Goal: Use online tool/utility: Use online tool/utility

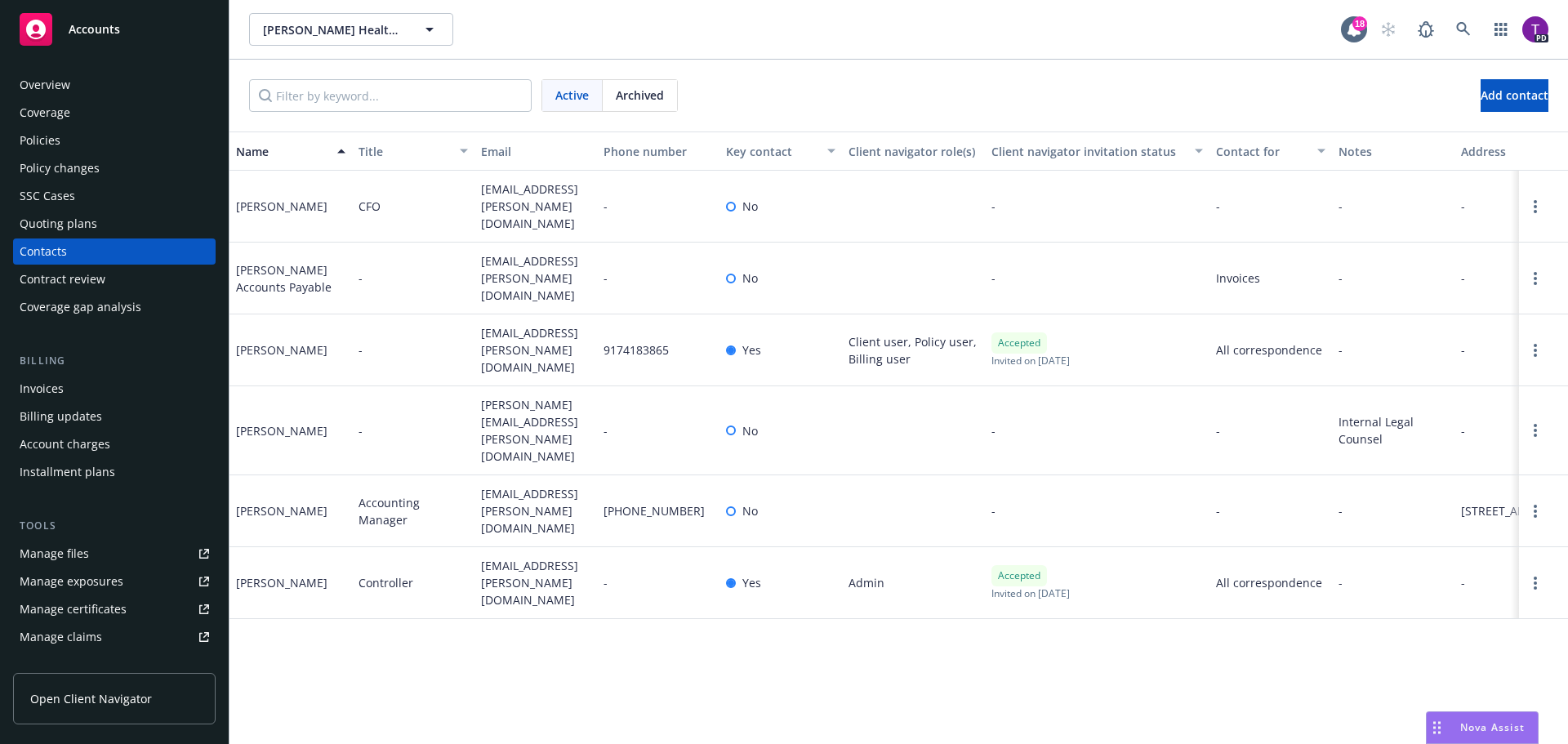
drag, startPoint x: 0, startPoint y: 0, endPoint x: 137, endPoint y: 43, distance: 143.6
click at [137, 43] on div "Accounts" at bounding box center [113, 29] width 189 height 33
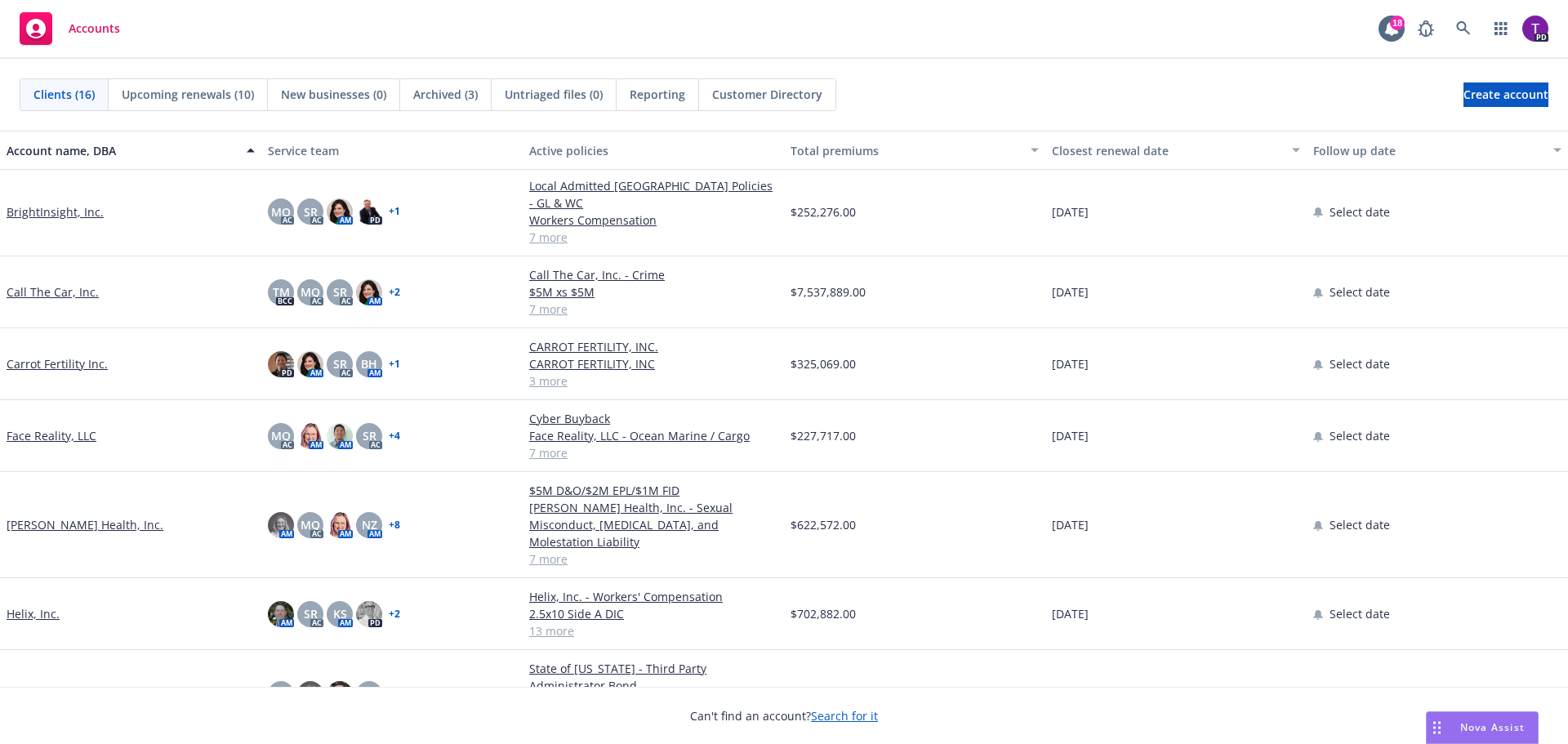
scroll to position [327, 0]
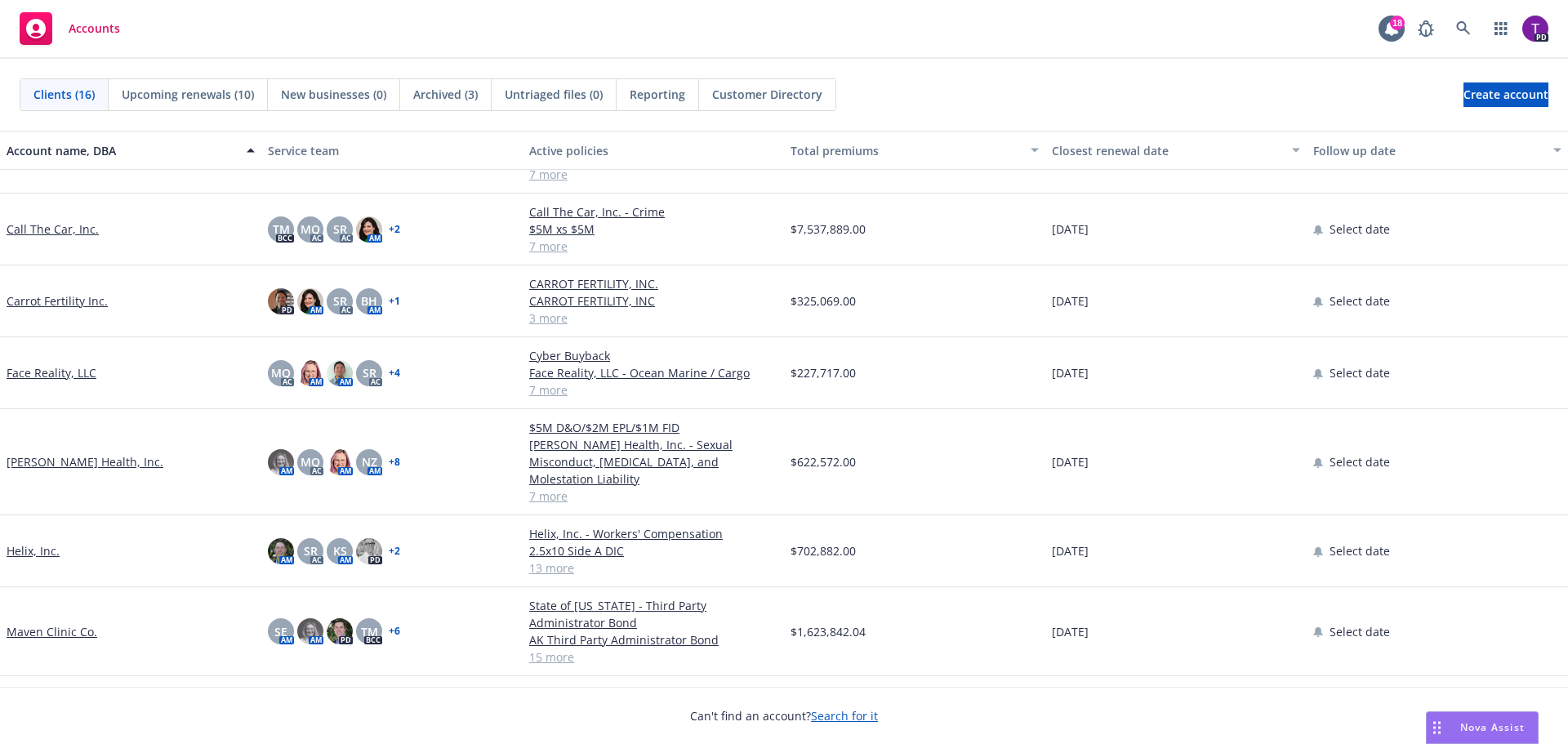
click at [38, 542] on link "Helix, Inc." at bounding box center [33, 550] width 53 height 17
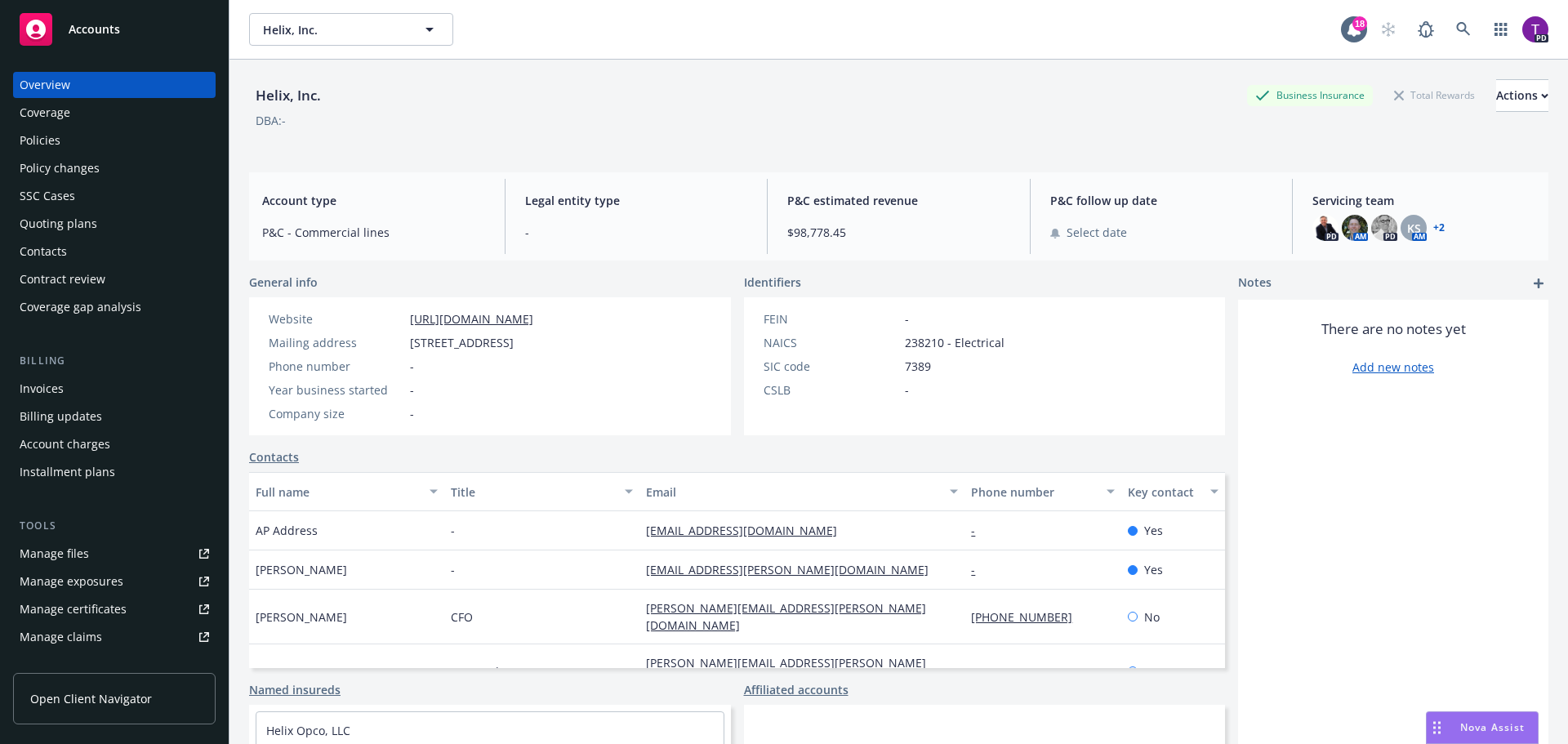
click at [88, 555] on link "Manage files" at bounding box center [114, 553] width 203 height 26
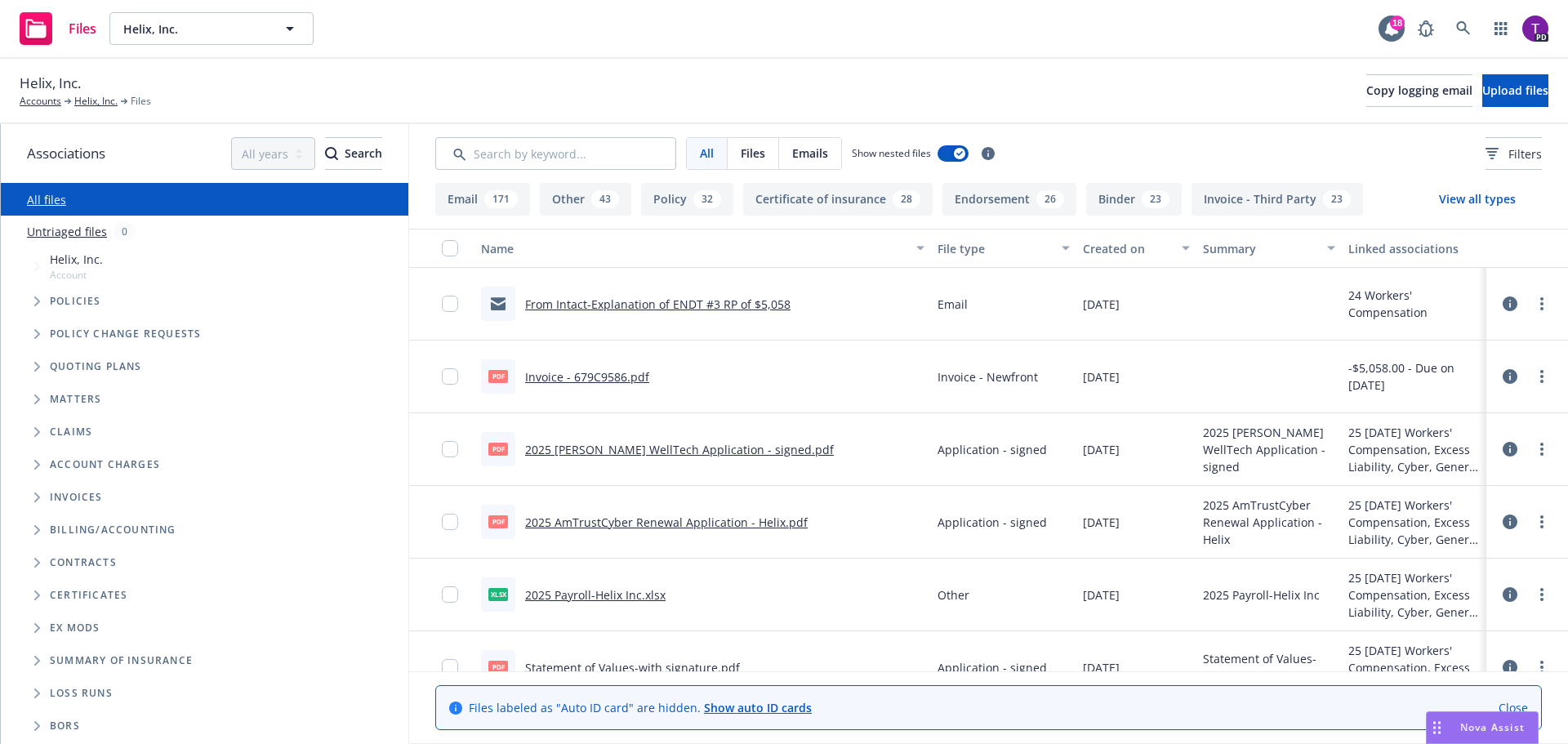
click at [1465, 721] on span "Nova Assist" at bounding box center [1492, 727] width 65 height 14
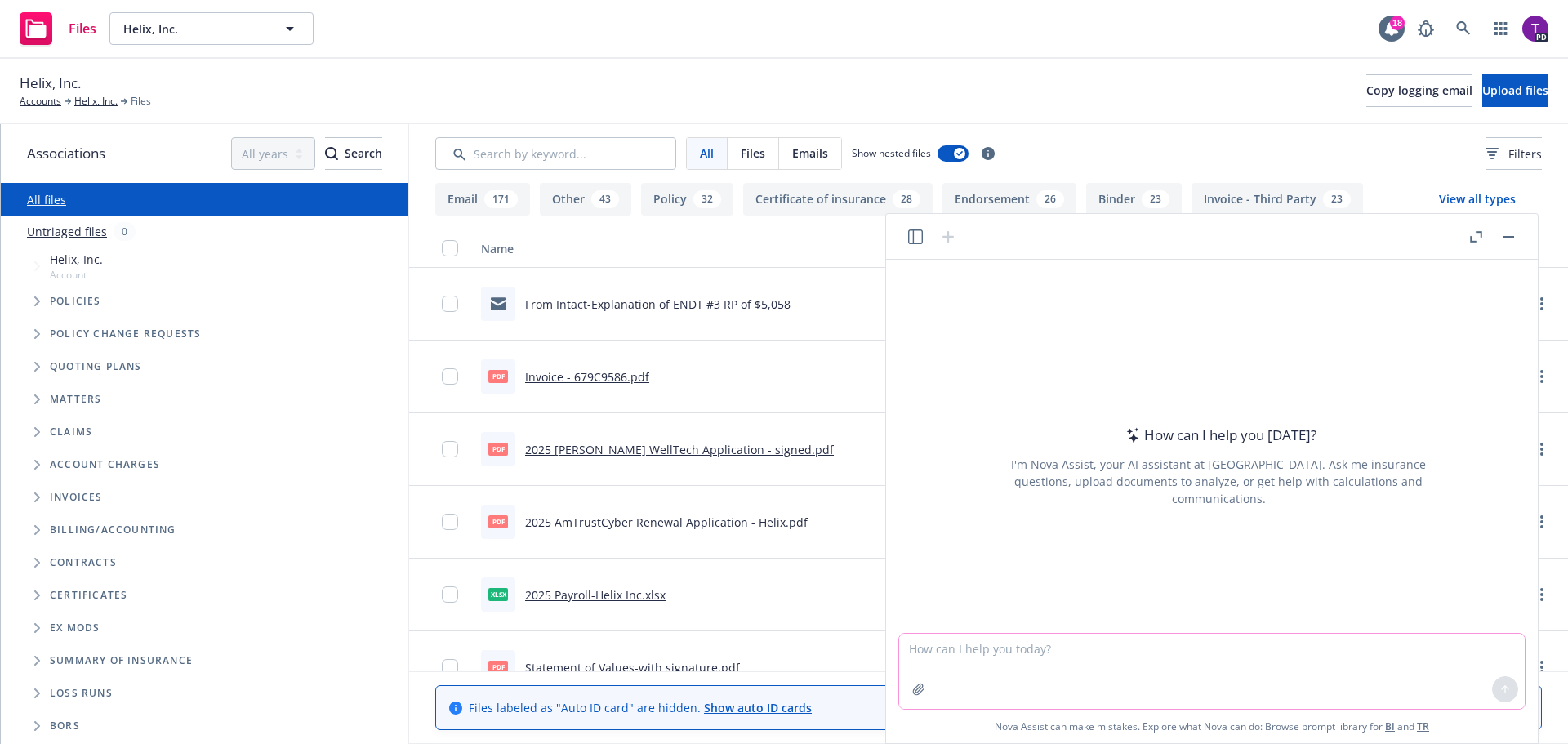
click at [992, 659] on textarea at bounding box center [1211, 671] width 626 height 75
click at [1157, 648] on textarea "what is the percentage decrease from" at bounding box center [1211, 671] width 626 height 75
type textarea "what is the percentage decrease from $564,463 to $536,290"
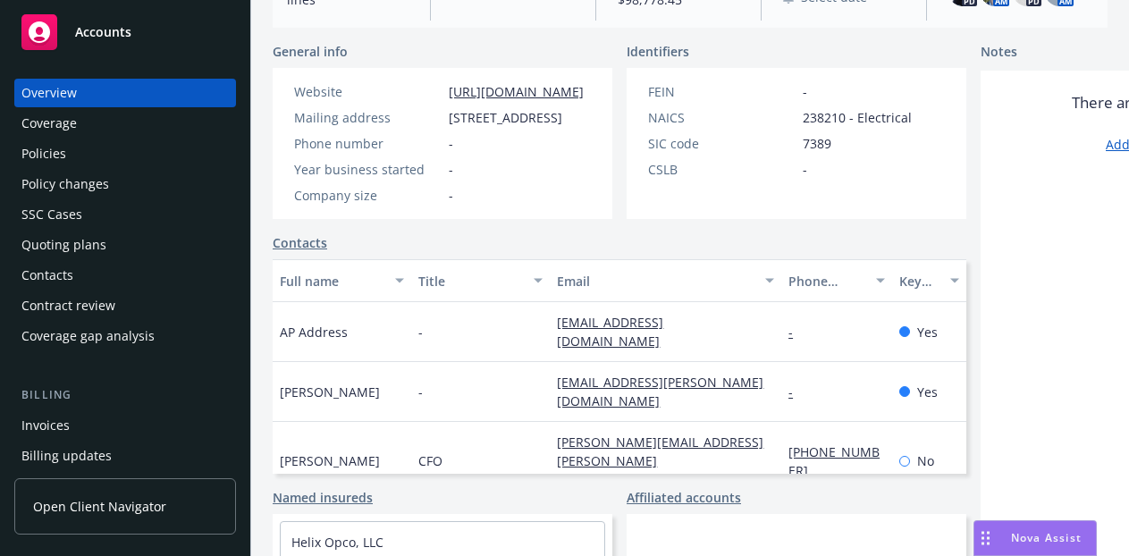
scroll to position [268, 0]
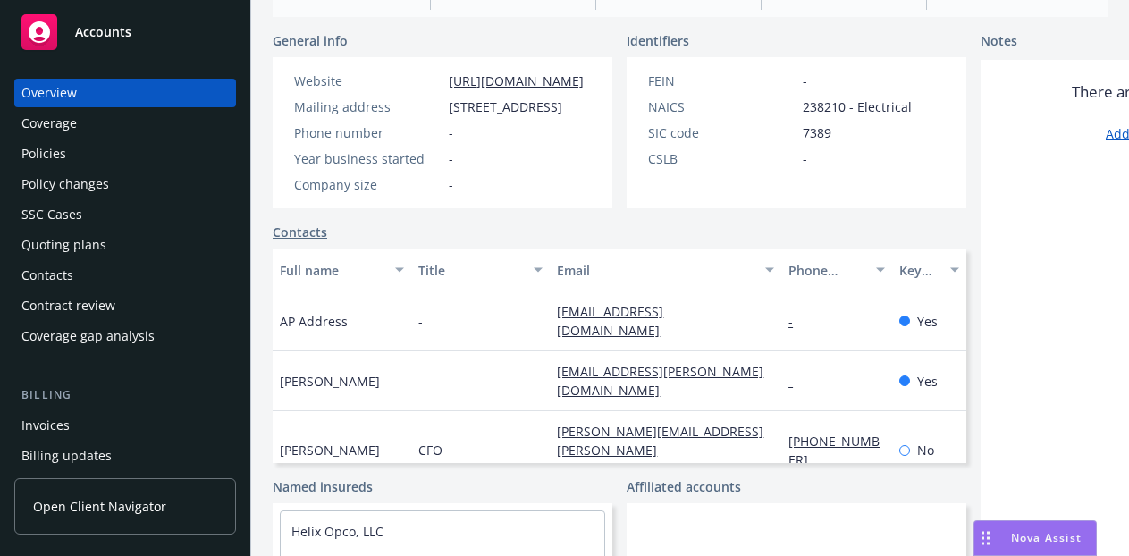
click at [149, 147] on div "Policies" at bounding box center [124, 153] width 207 height 29
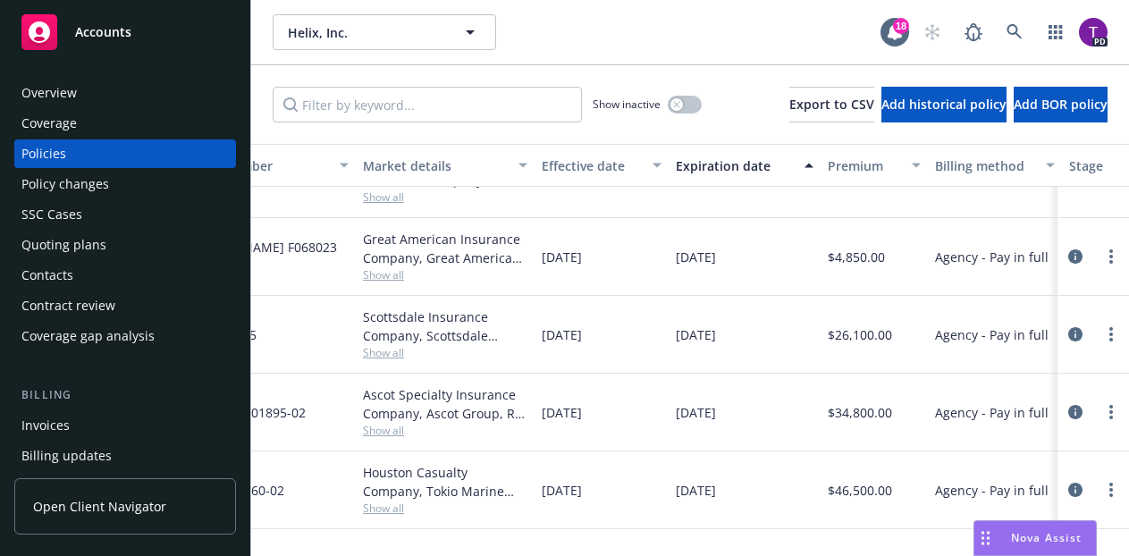
scroll to position [268, 0]
